Goal: Task Accomplishment & Management: Manage account settings

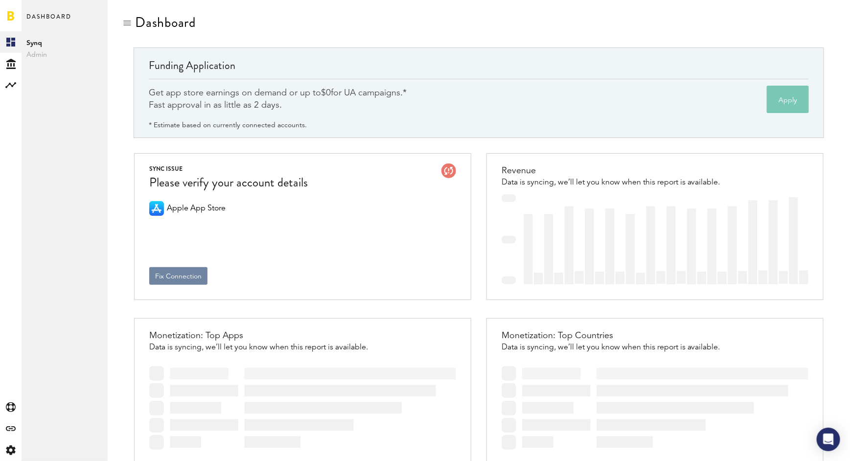
click at [190, 275] on button "Fix Connection" at bounding box center [178, 276] width 58 height 18
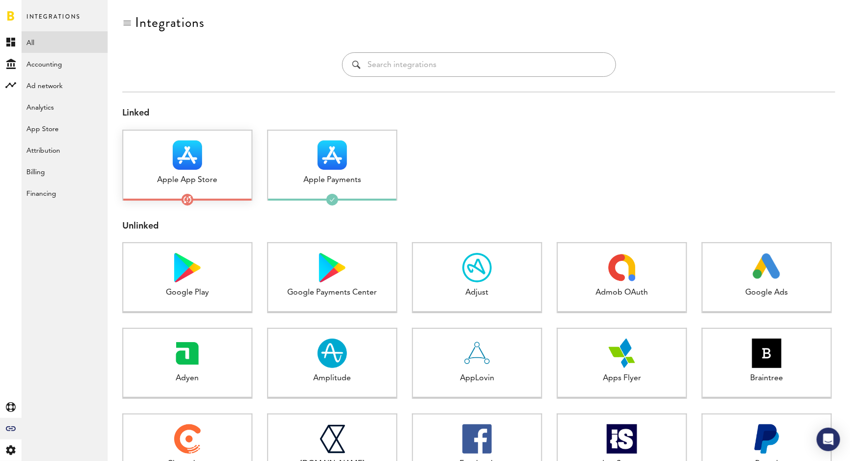
click at [200, 158] on img at bounding box center [187, 154] width 29 height 29
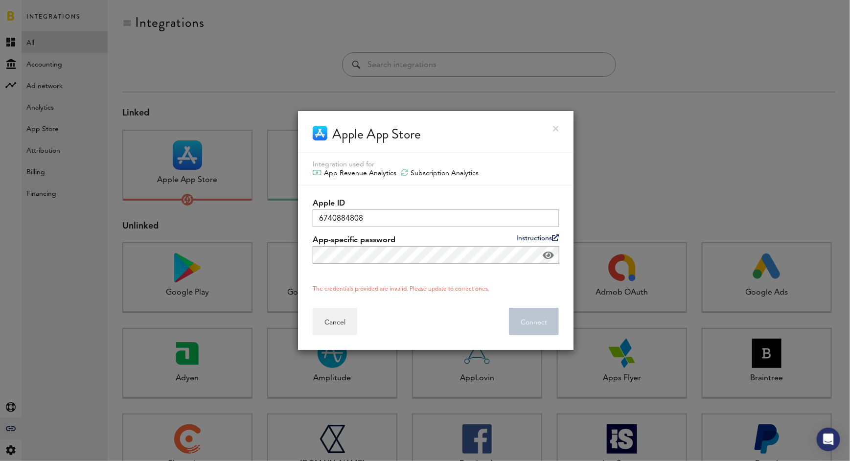
click at [559, 126] on link at bounding box center [556, 129] width 6 height 6
